Goal: Information Seeking & Learning: Learn about a topic

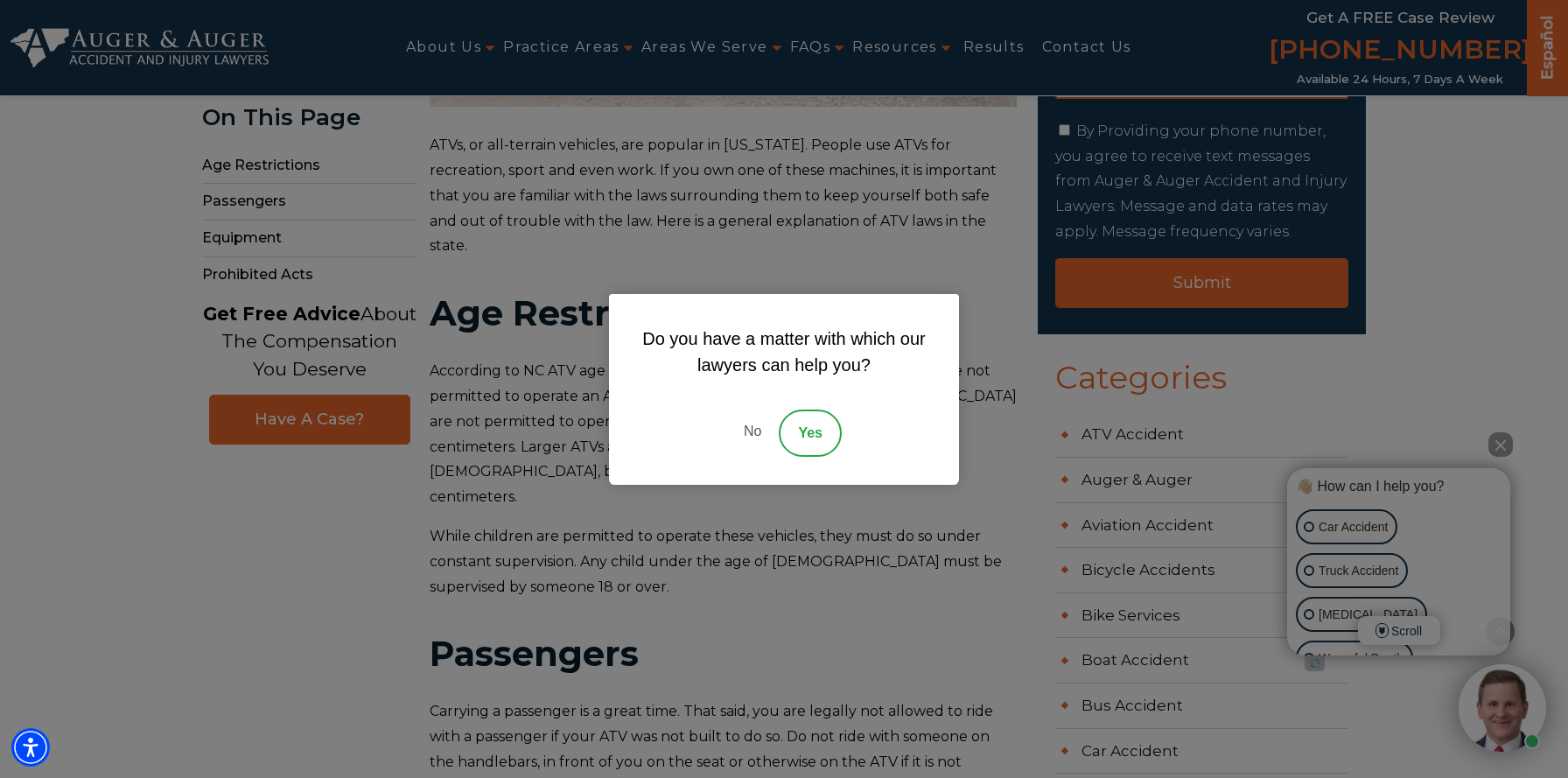
scroll to position [507, 0]
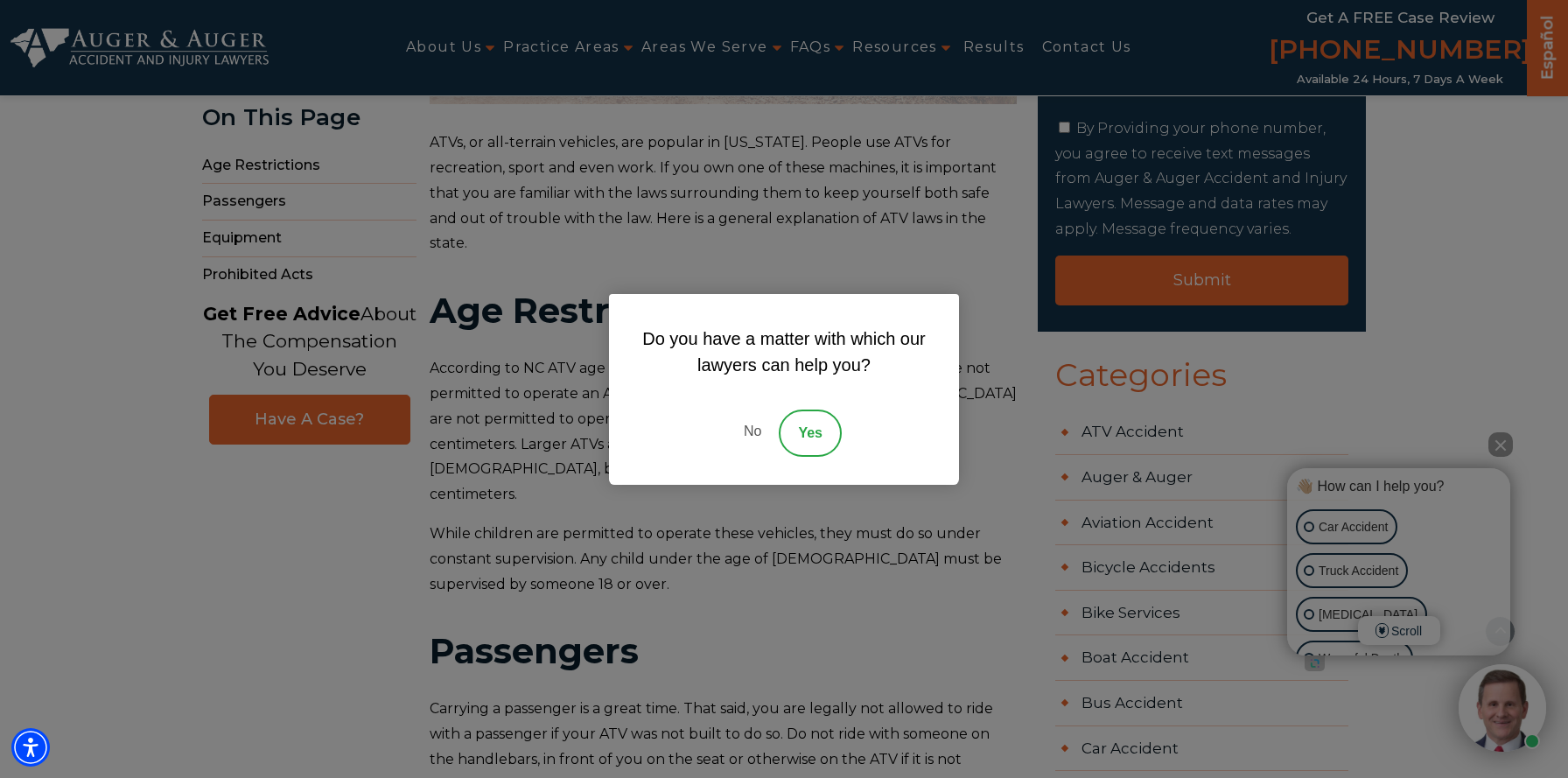
click at [814, 586] on div "Do you have a matter with which our lawyers can help you? No Yes" at bounding box center [784, 389] width 1568 height 778
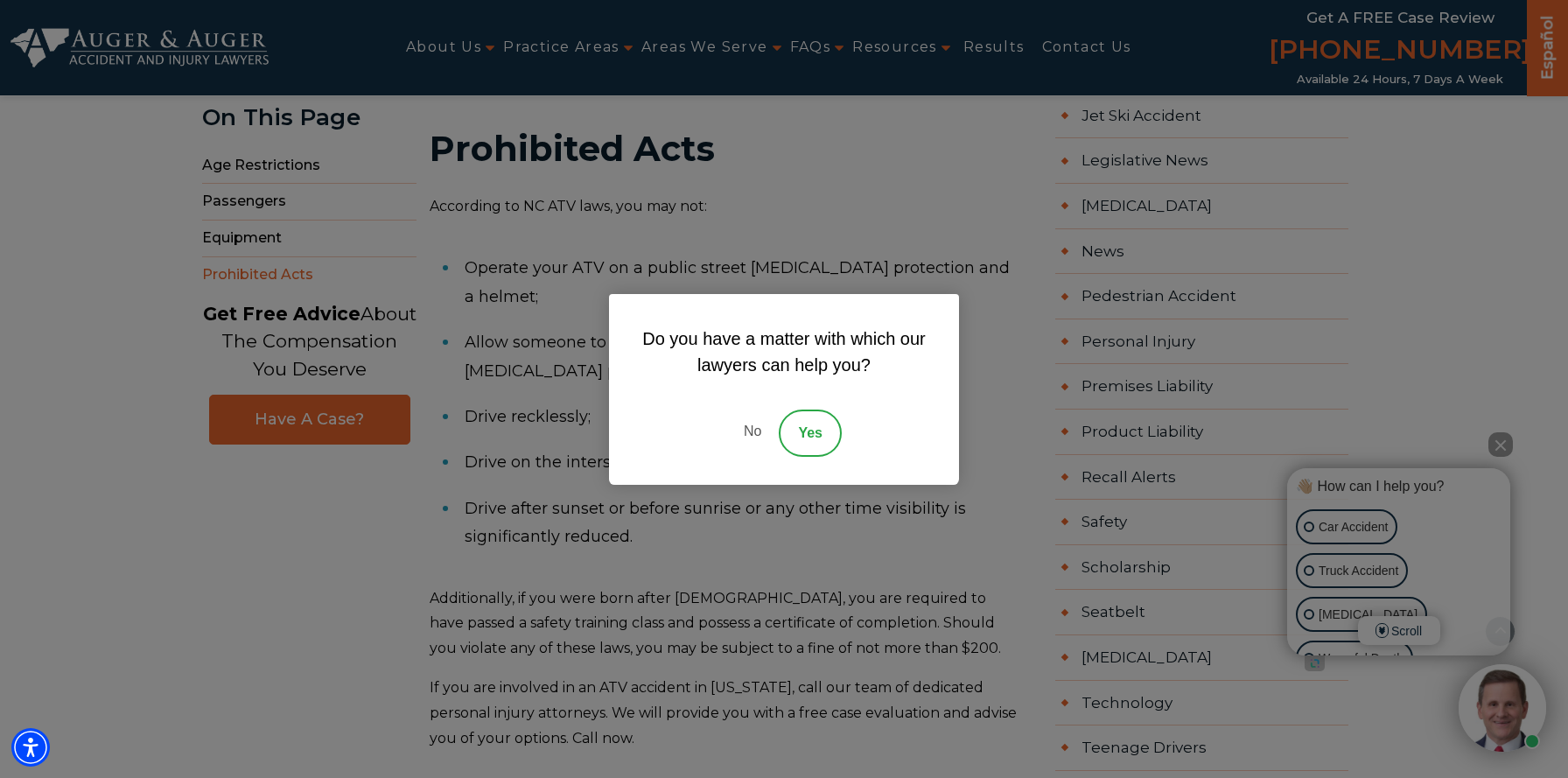
scroll to position [1998, 0]
click at [752, 428] on link "No" at bounding box center [752, 433] width 52 height 47
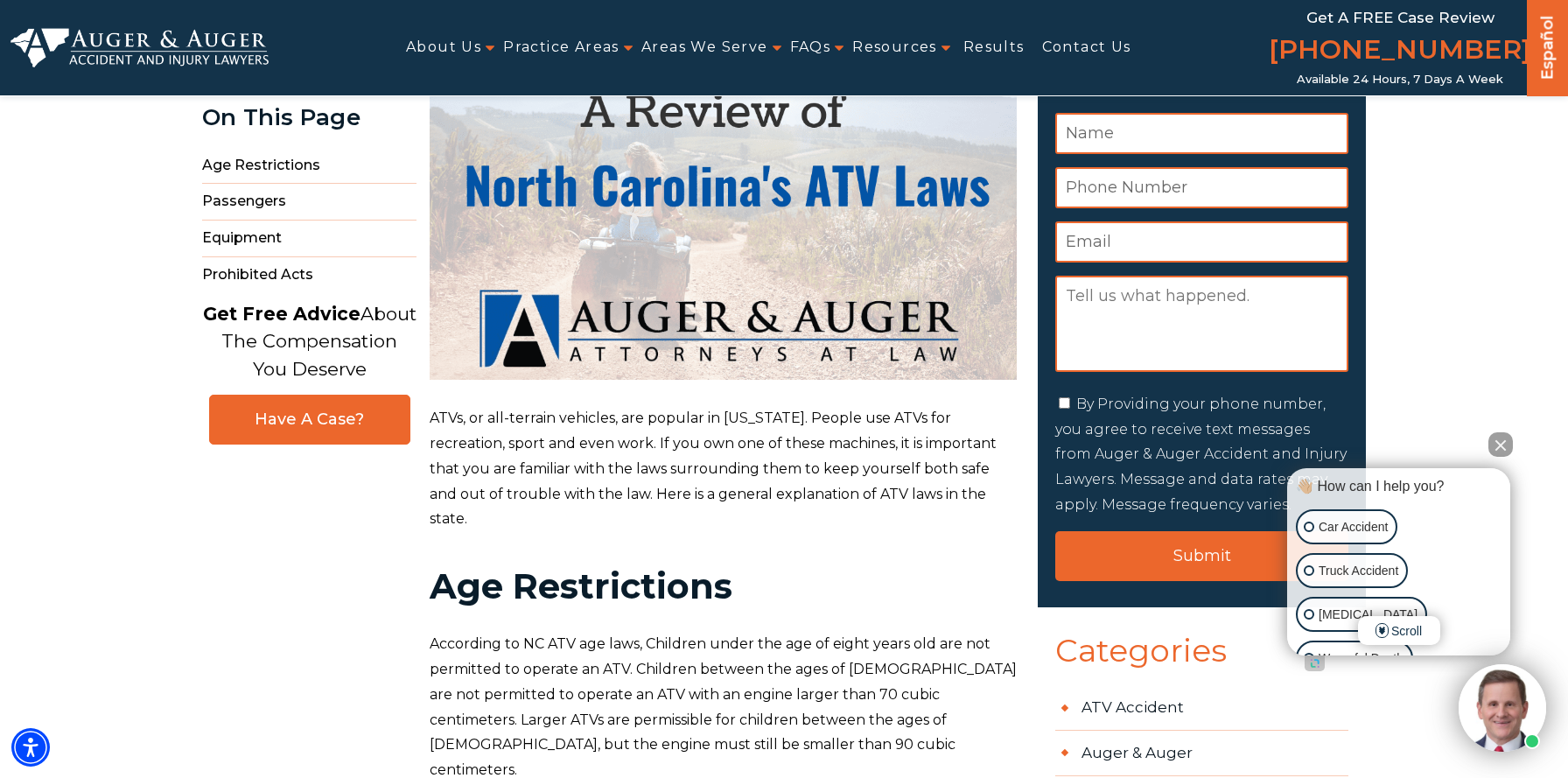
scroll to position [212, 0]
